Goal: Task Accomplishment & Management: Use online tool/utility

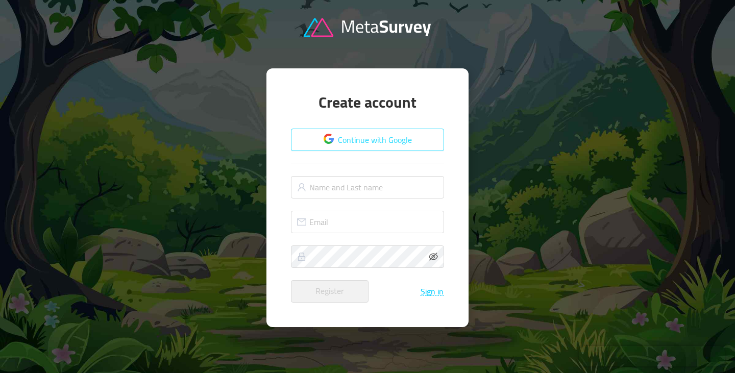
click at [361, 134] on button "Continue with Google" at bounding box center [367, 140] width 153 height 22
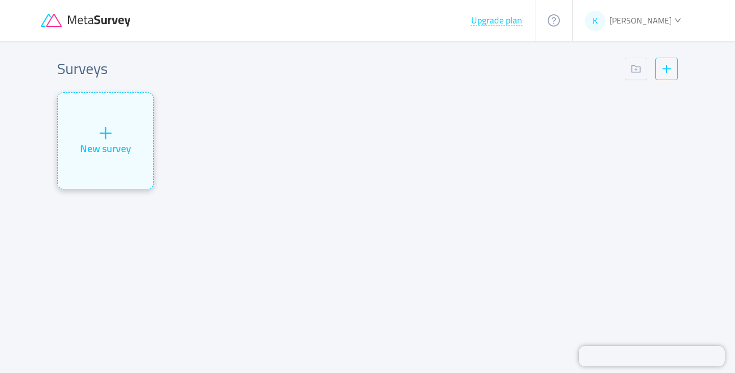
click at [98, 137] on icon "icon: plus" at bounding box center [105, 133] width 15 height 15
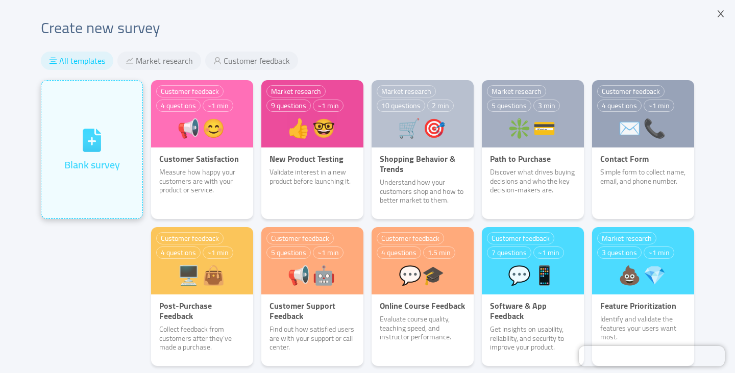
click at [86, 128] on icon at bounding box center [92, 140] width 27 height 27
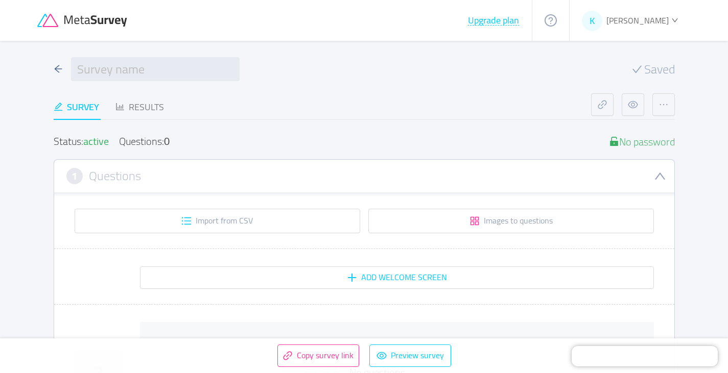
click at [662, 14] on span "Kelly Demoline" at bounding box center [637, 20] width 62 height 15
click at [516, 72] on div "Saved" at bounding box center [364, 69] width 621 height 24
click at [658, 111] on button "button" at bounding box center [663, 104] width 22 height 22
click at [560, 106] on div "Survey Results" at bounding box center [322, 106] width 537 height 27
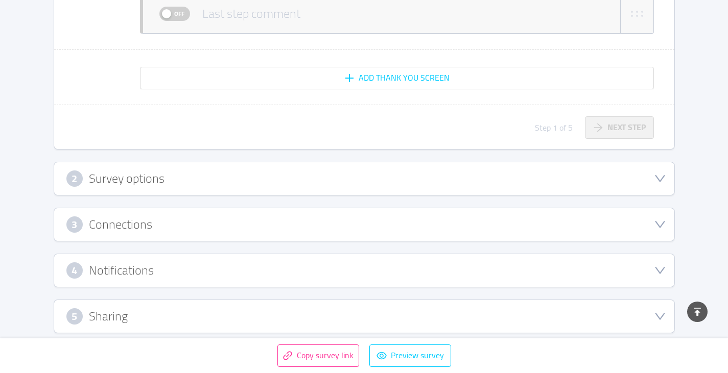
scroll to position [496, 0]
click at [656, 174] on icon "icon: down" at bounding box center [660, 178] width 12 height 12
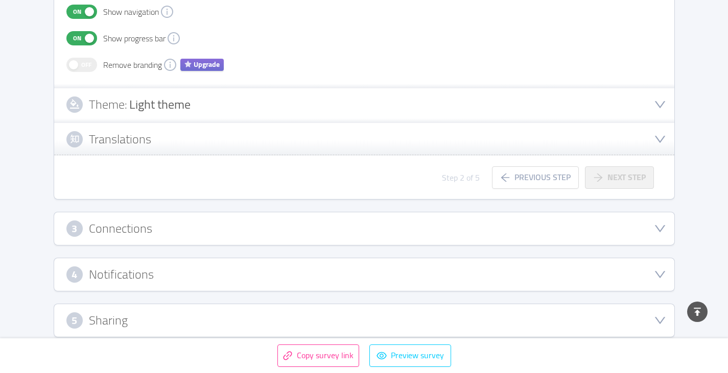
scroll to position [377, 0]
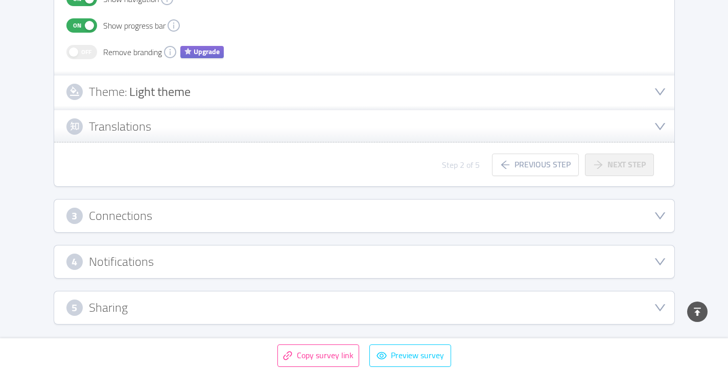
click at [654, 213] on icon "icon: down" at bounding box center [660, 216] width 12 height 12
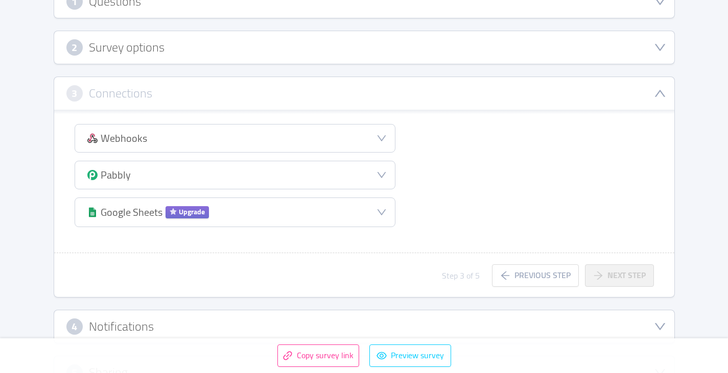
scroll to position [174, 0]
click at [387, 212] on div "Google Sheets Upgrade" at bounding box center [235, 213] width 320 height 29
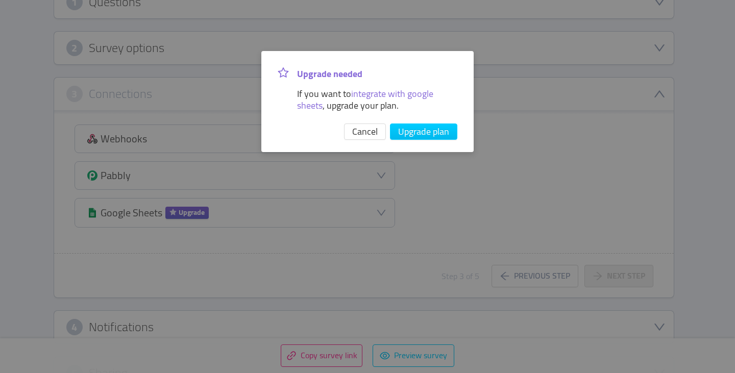
click at [398, 94] on span "integrate with google sheets" at bounding box center [365, 99] width 136 height 29
click at [373, 128] on button "Cancel" at bounding box center [365, 132] width 42 height 16
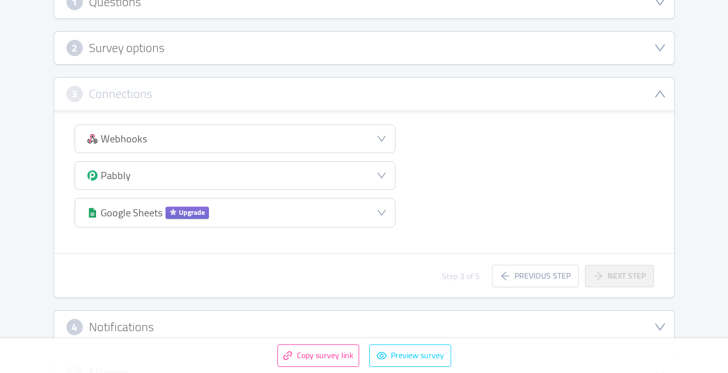
click at [380, 139] on icon "icon: down" at bounding box center [381, 139] width 10 height 10
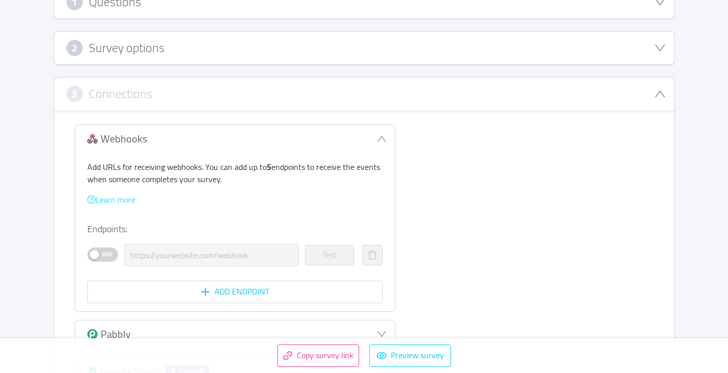
click at [122, 202] on link "Learn more" at bounding box center [111, 199] width 48 height 15
